Goal: Transaction & Acquisition: Download file/media

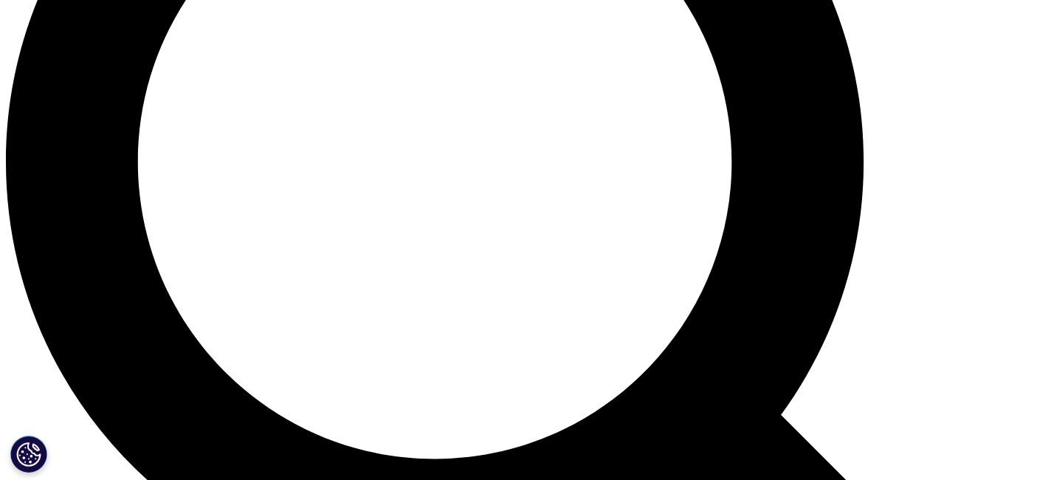
scroll to position [1312, 0]
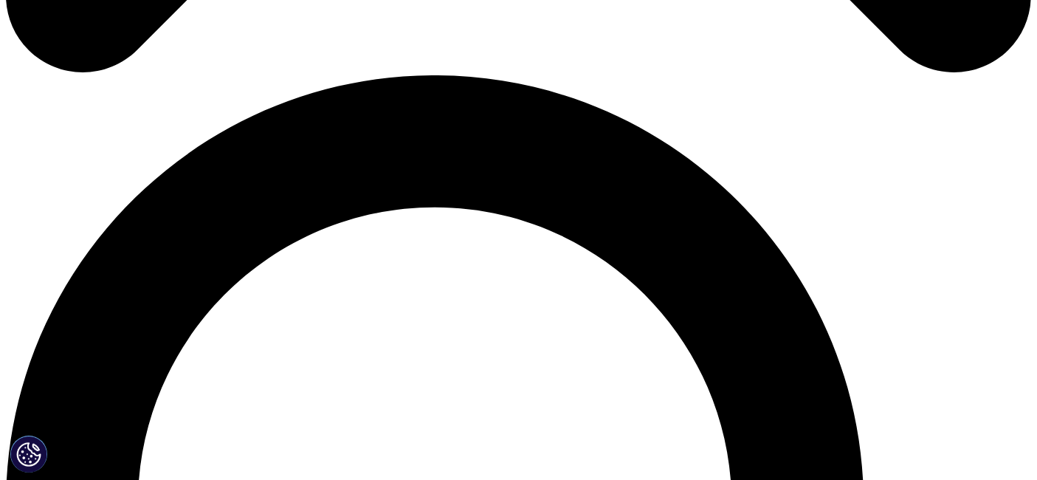
scroll to position [985, 0]
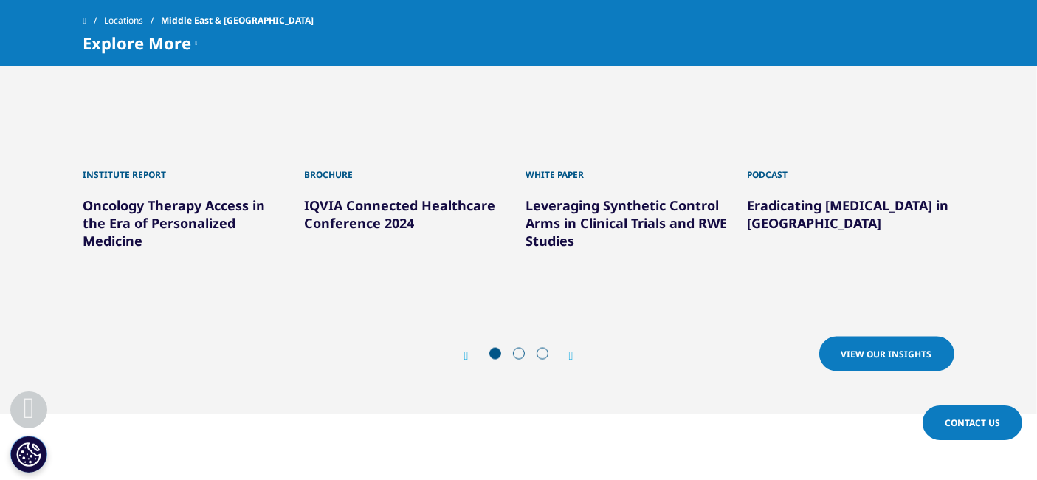
scroll to position [2114, 0]
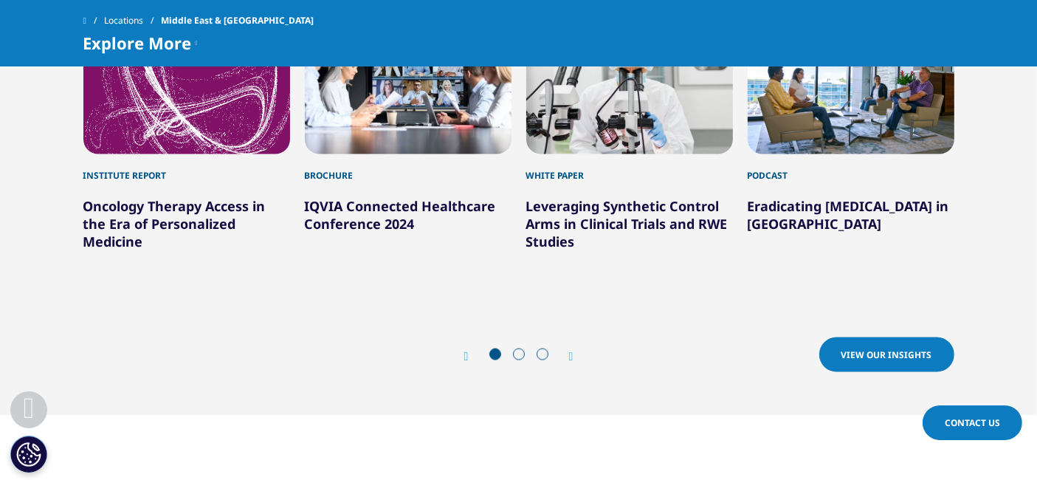
click at [871, 330] on section "Latest Insights Institute Report Oncology Therapy Access in the Era of Personal…" at bounding box center [518, 177] width 1037 height 476
click at [873, 323] on section "Latest Insights Institute Report Oncology Therapy Access in the Era of Personal…" at bounding box center [518, 177] width 1037 height 476
click at [871, 349] on span "View our Insights" at bounding box center [887, 355] width 91 height 13
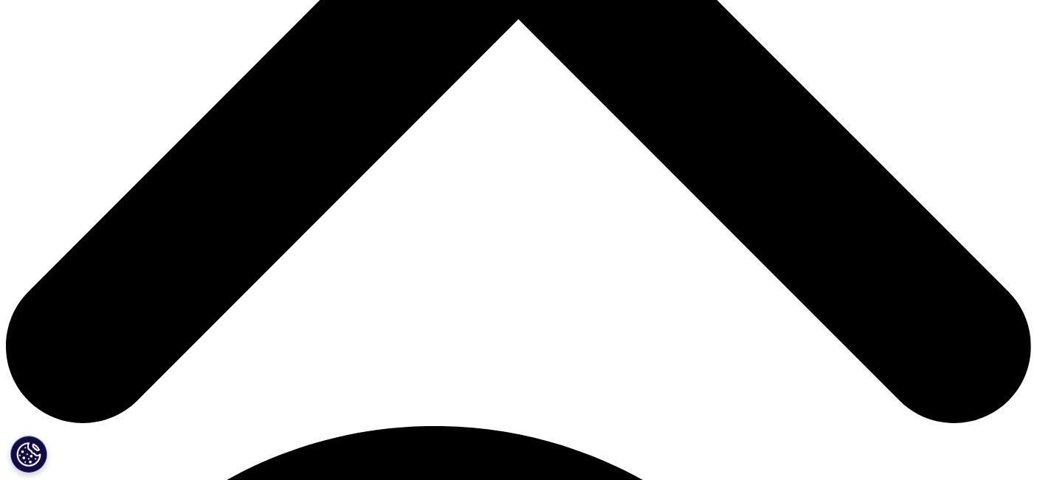
scroll to position [622, 0]
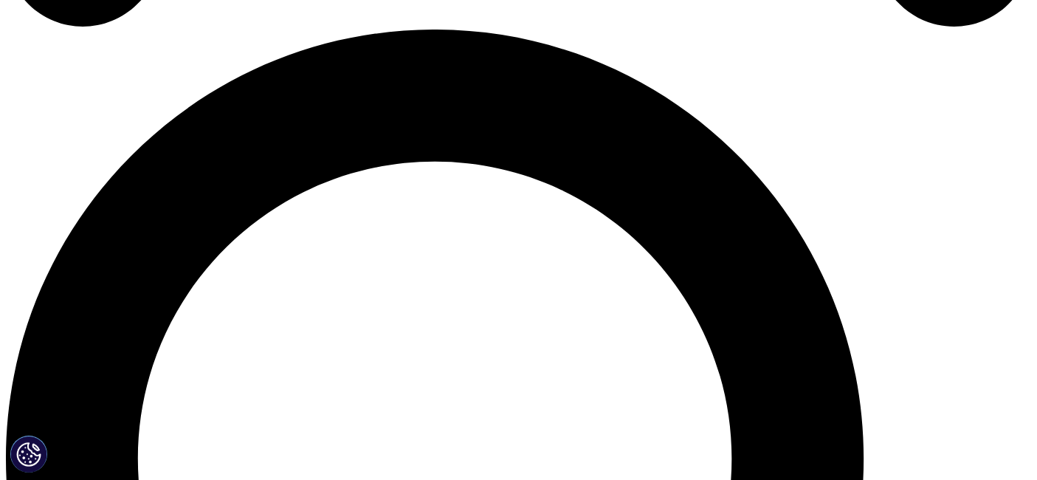
scroll to position [1025, 0]
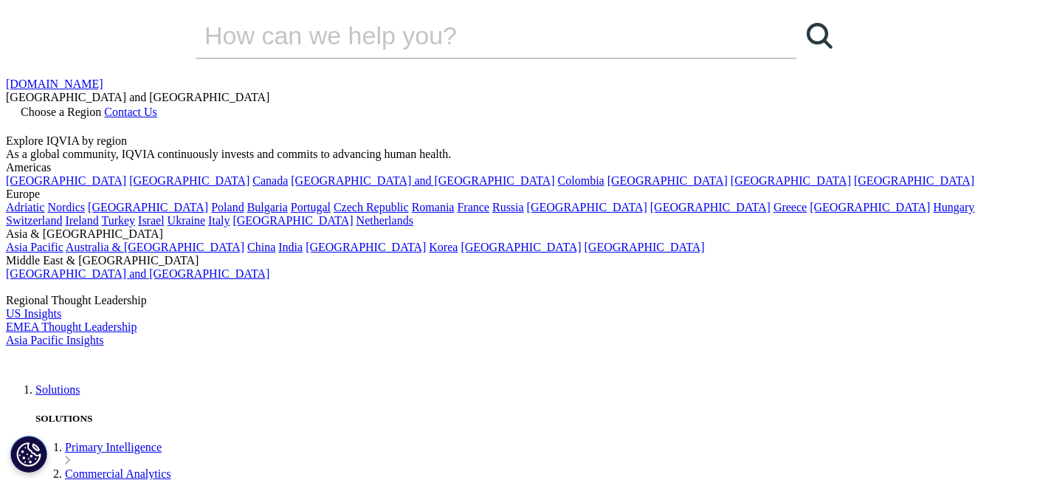
scroll to position [134, 871]
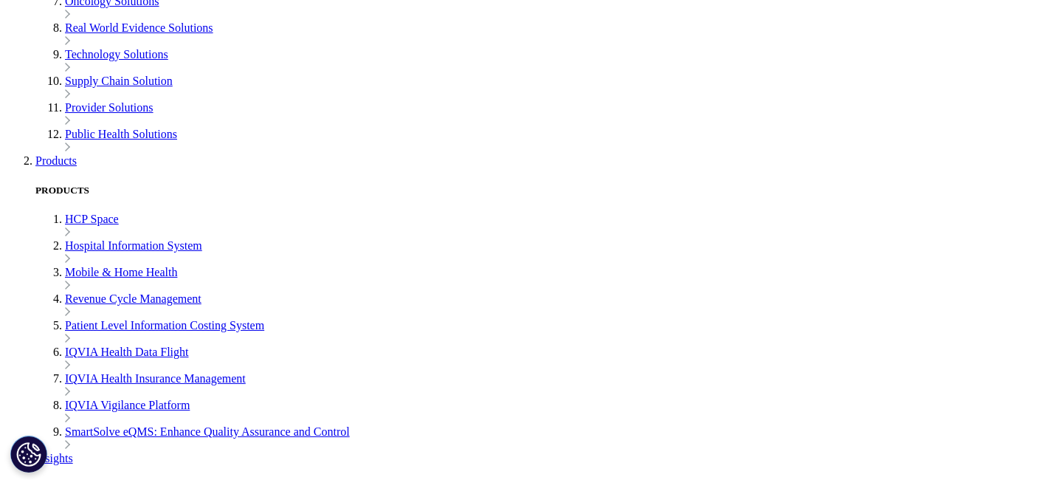
scroll to position [1010, 0]
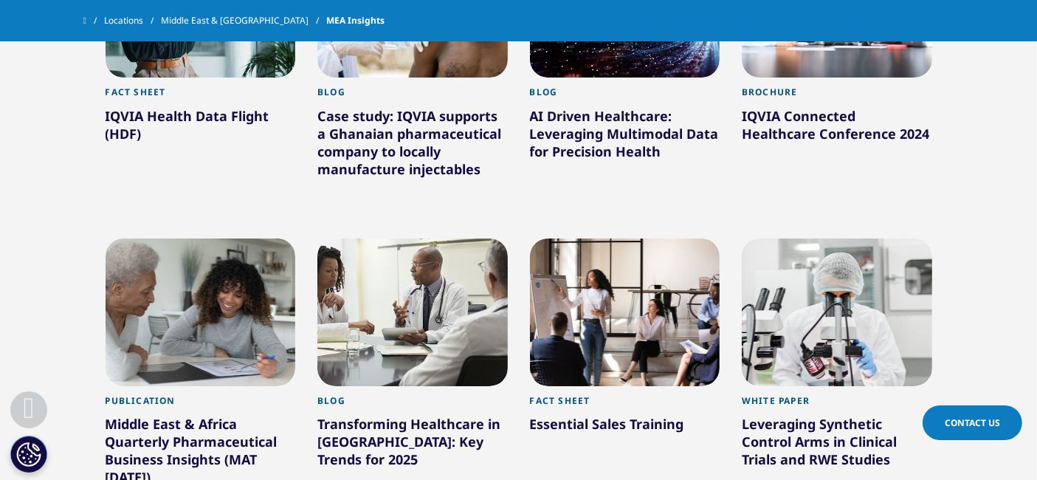
click at [179, 415] on div "Middle East & Africa Quarterly Pharmaceutical Business Insights (MAT [DATE])" at bounding box center [201, 453] width 191 height 77
click at [192, 415] on div "Middle East & Africa Quarterly Pharmaceutical Business Insights (MAT [DATE])" at bounding box center [201, 453] width 191 height 77
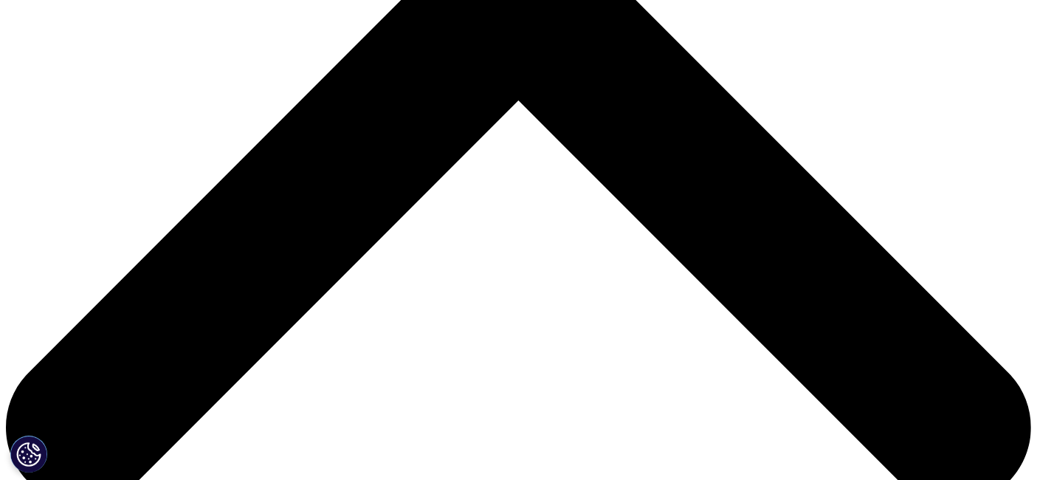
scroll to position [546, 0]
